Goal: Information Seeking & Learning: Learn about a topic

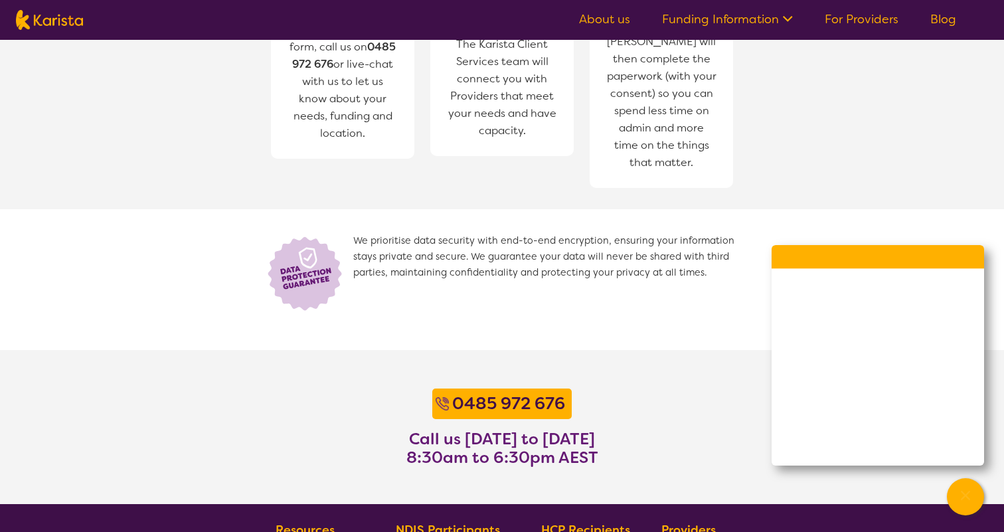
scroll to position [1053, 0]
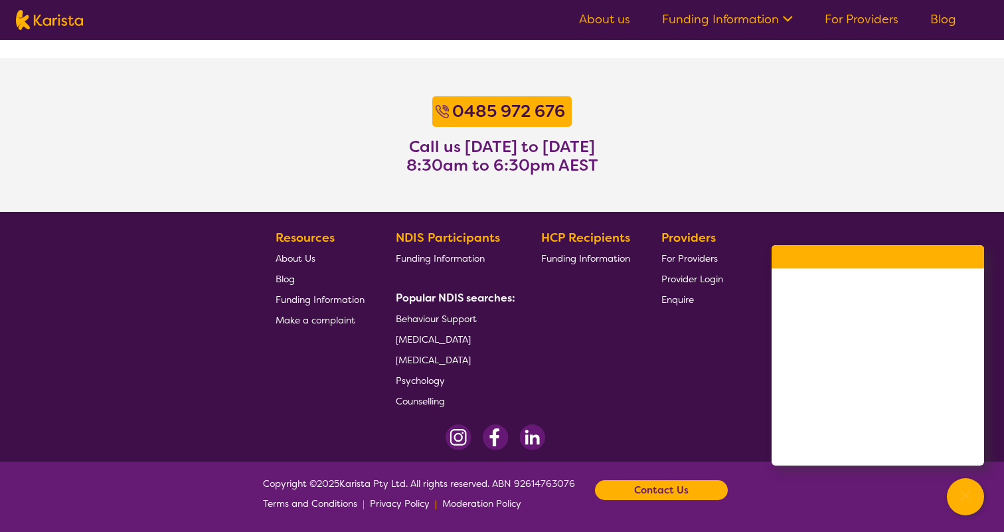
click at [298, 258] on span "About Us" at bounding box center [296, 258] width 40 height 12
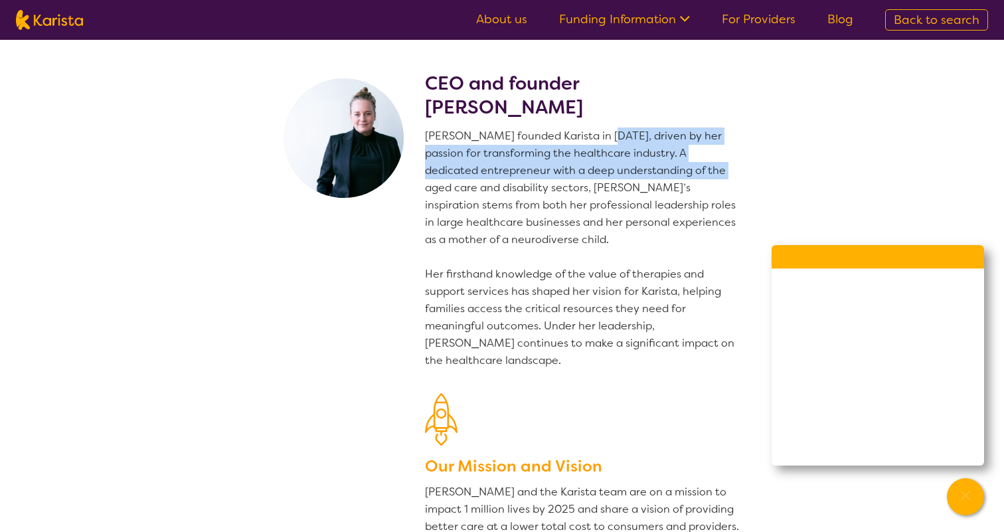
drag, startPoint x: 600, startPoint y: 132, endPoint x: 713, endPoint y: 165, distance: 117.7
click at [713, 165] on p "Danielle founded Karista in 2016, driven by her passion for transforming the he…" at bounding box center [583, 249] width 316 height 242
drag, startPoint x: 631, startPoint y: 141, endPoint x: 682, endPoint y: 183, distance: 66.1
click at [682, 183] on p "Danielle founded Karista in 2016, driven by her passion for transforming the he…" at bounding box center [583, 249] width 316 height 242
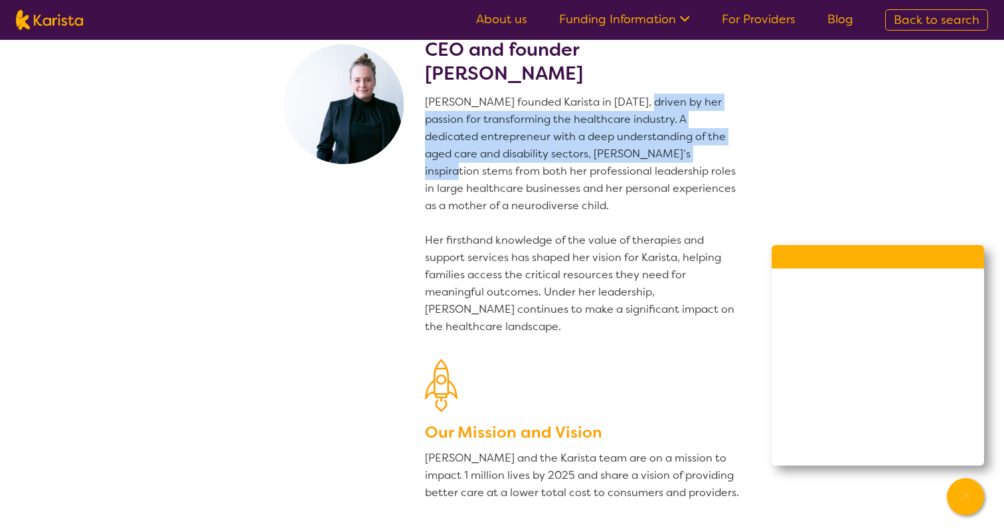
scroll to position [49, 0]
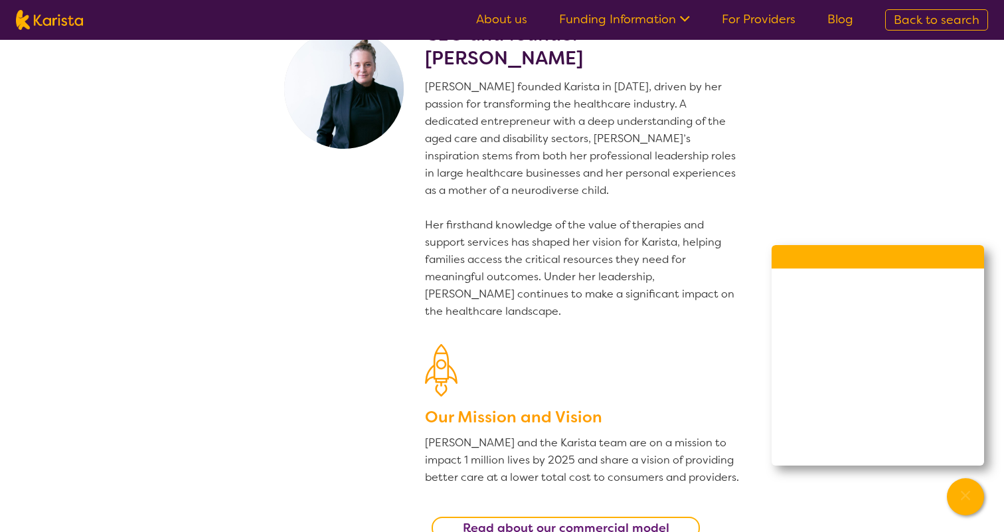
click at [357, 278] on section "CEO and founder Danielle Bodinnar Danielle founded Karista in 2016, driven by h…" at bounding box center [502, 275] width 510 height 569
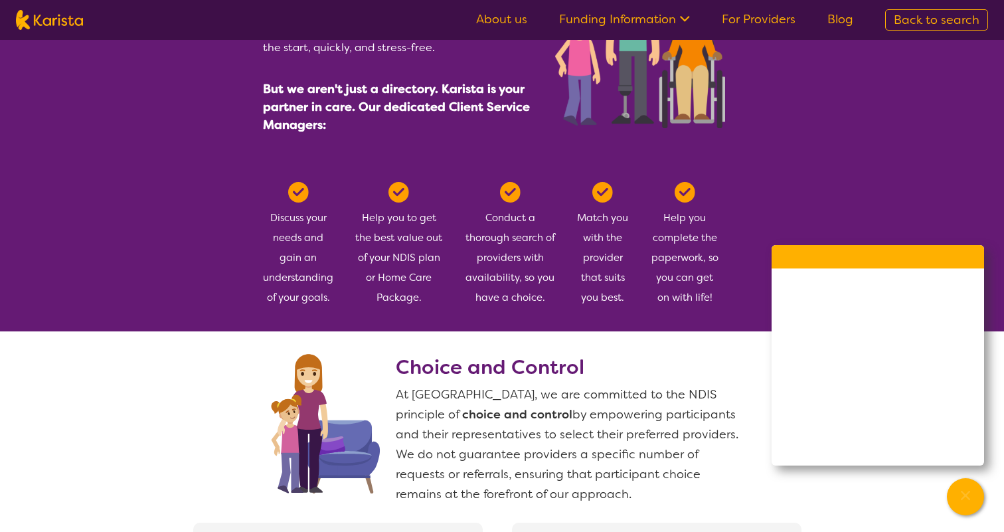
scroll to position [707, 0]
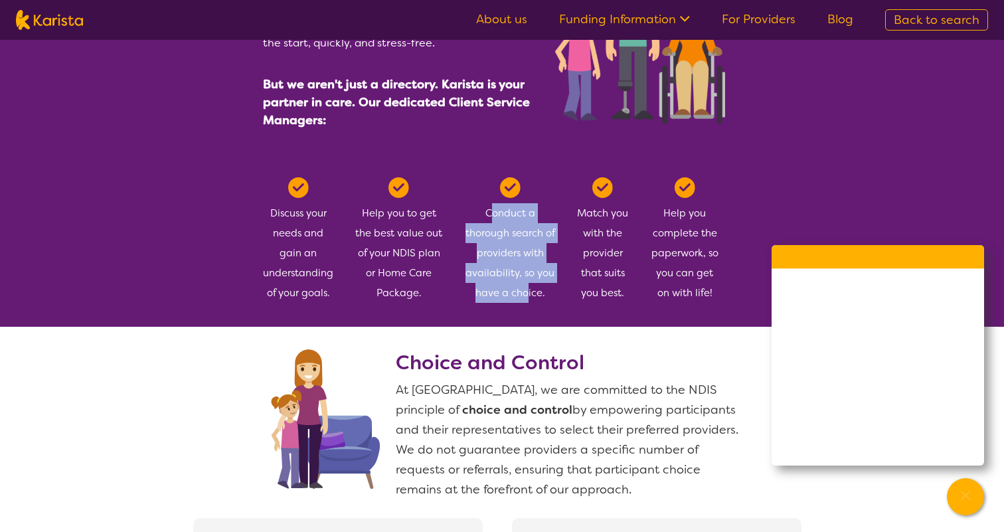
drag, startPoint x: 489, startPoint y: 205, endPoint x: 527, endPoint y: 299, distance: 101.9
click at [527, 299] on div "Conduct a thorough search of providers with availability, so you have a choice." at bounding box center [509, 240] width 91 height 126
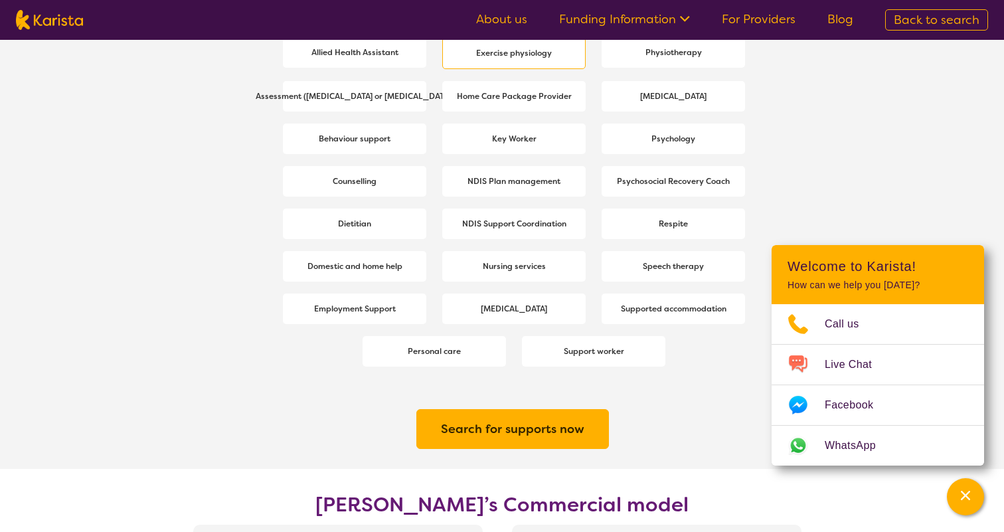
scroll to position [1853, 0]
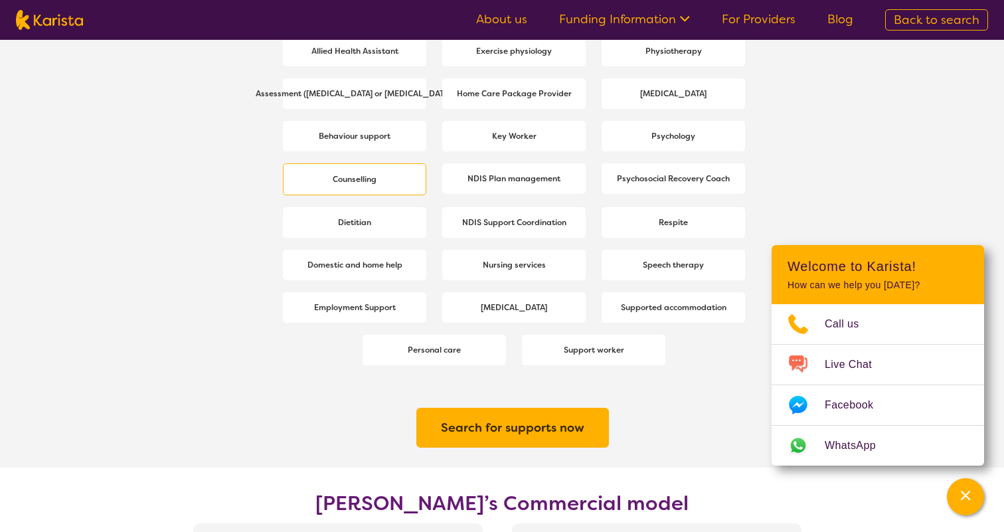
click at [387, 177] on div "Counselling" at bounding box center [354, 179] width 143 height 32
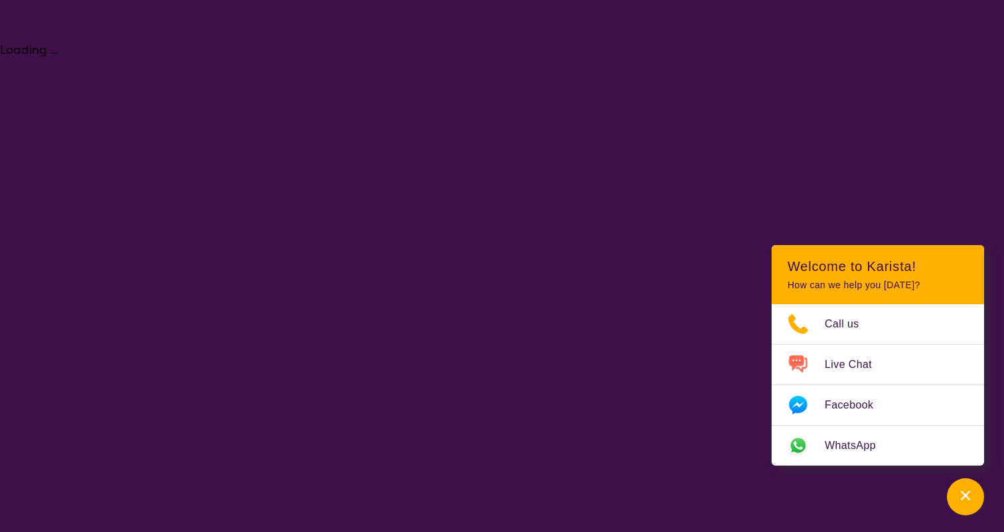
select select "Counselling"
select select "NDIS"
select select "Counselling"
select select "NDIS"
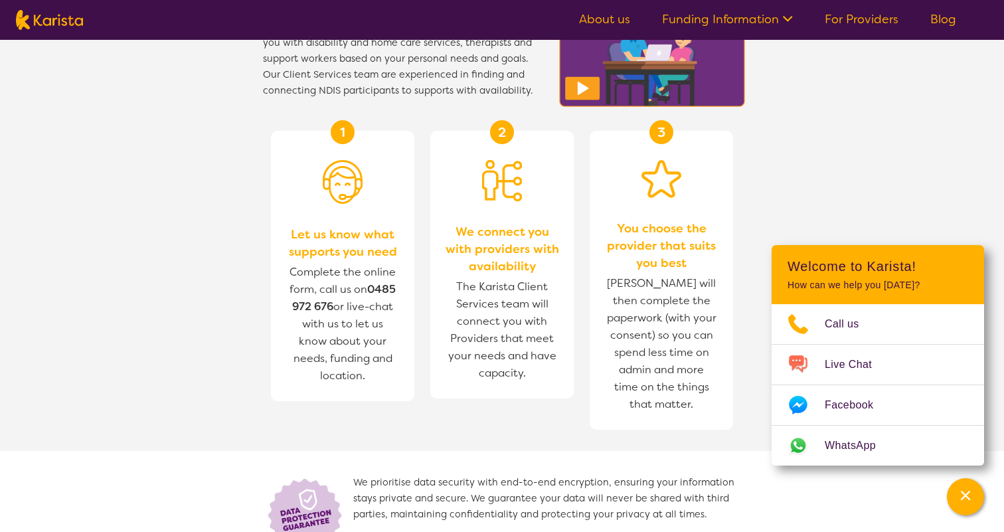
scroll to position [1501, 0]
